Goal: Task Accomplishment & Management: Manage account settings

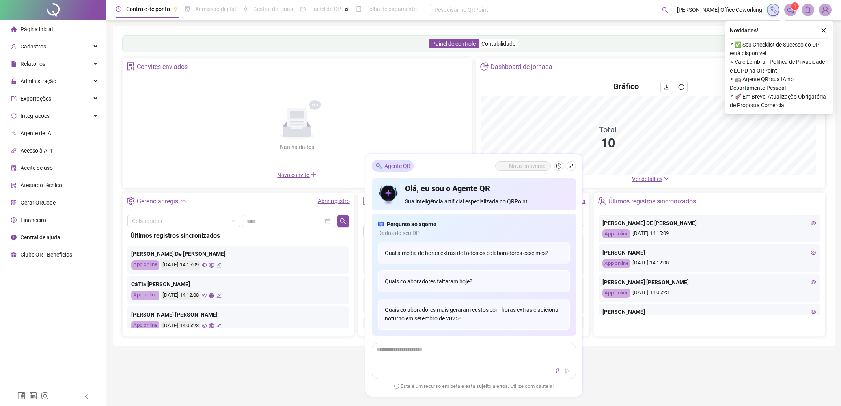
click at [47, 84] on span "Administração" at bounding box center [39, 81] width 36 height 6
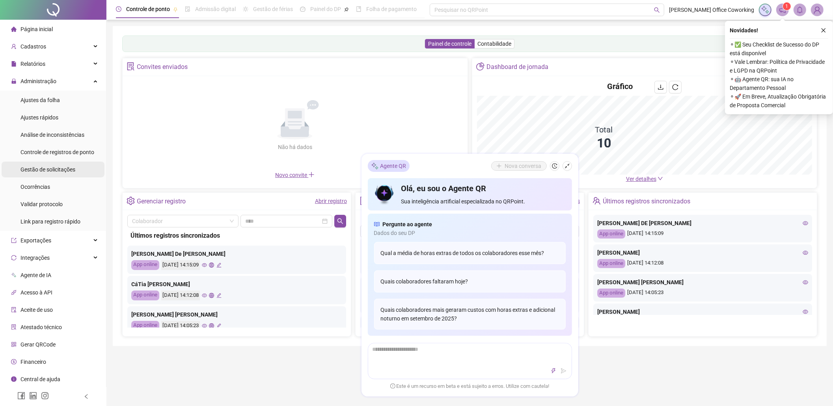
click at [41, 173] on span "Gestão de solicitações" at bounding box center [48, 169] width 55 height 6
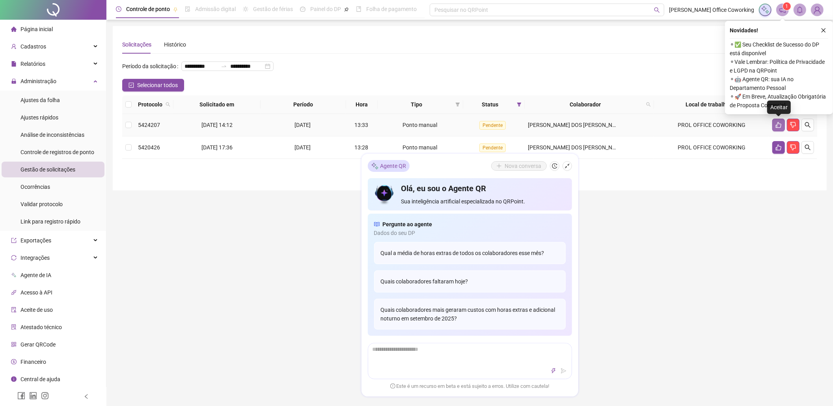
click at [774, 123] on button "button" at bounding box center [778, 125] width 13 height 13
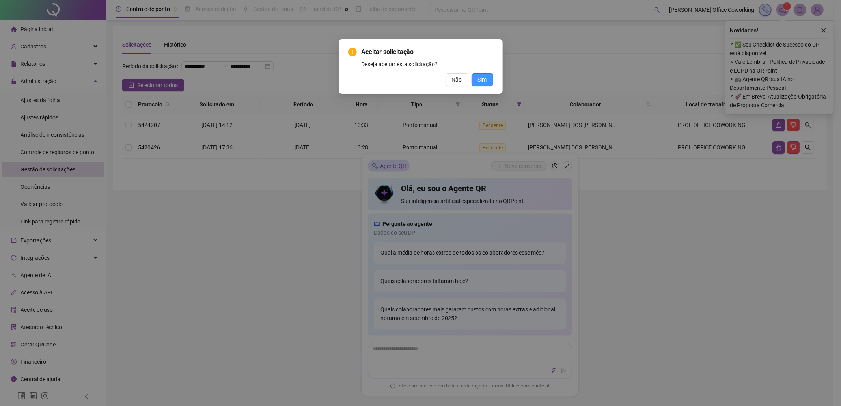
click at [480, 80] on span "Sim" at bounding box center [482, 79] width 9 height 9
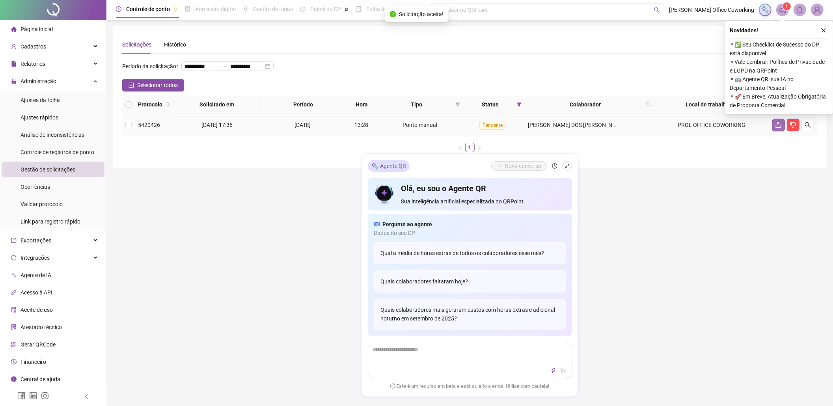
click at [778, 125] on icon "like" at bounding box center [779, 125] width 6 height 6
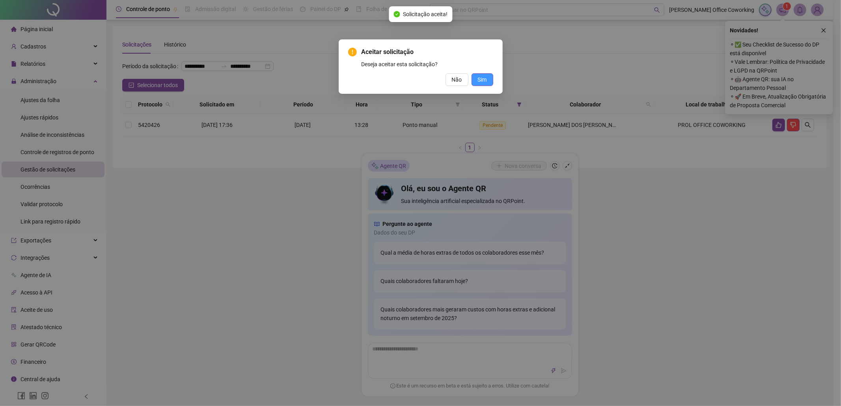
click at [491, 80] on button "Sim" at bounding box center [483, 79] width 22 height 13
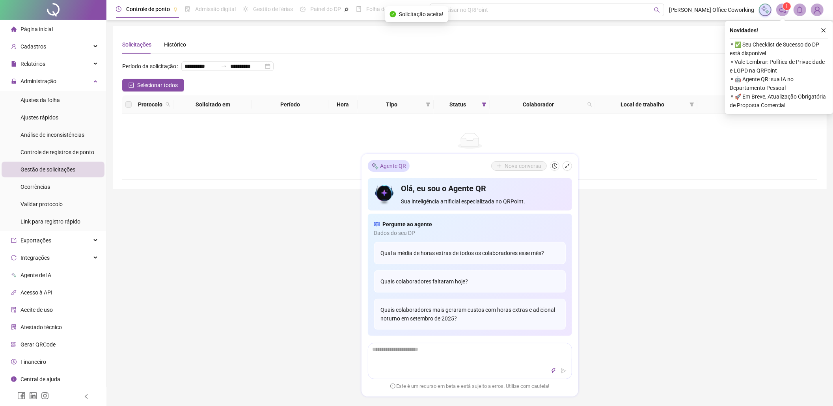
click at [712, 267] on div "**********" at bounding box center [469, 233] width 727 height 466
click at [568, 166] on icon "shrink" at bounding box center [568, 166] width 6 height 6
